Goal: Register for event/course

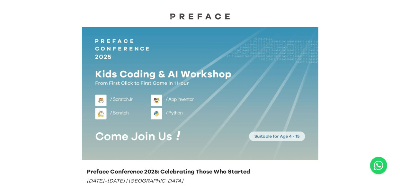
click at [279, 126] on img at bounding box center [200, 93] width 236 height 133
click at [199, 97] on img at bounding box center [200, 93] width 236 height 133
drag, startPoint x: 199, startPoint y: 97, endPoint x: 167, endPoint y: 95, distance: 31.9
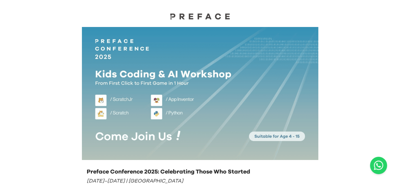
click at [167, 95] on img at bounding box center [200, 93] width 236 height 133
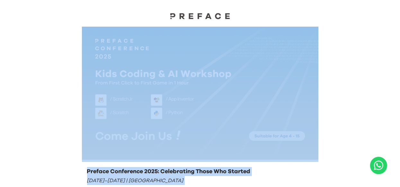
drag, startPoint x: 179, startPoint y: 183, endPoint x: 161, endPoint y: 117, distance: 68.2
